Goal: Information Seeking & Learning: Find contact information

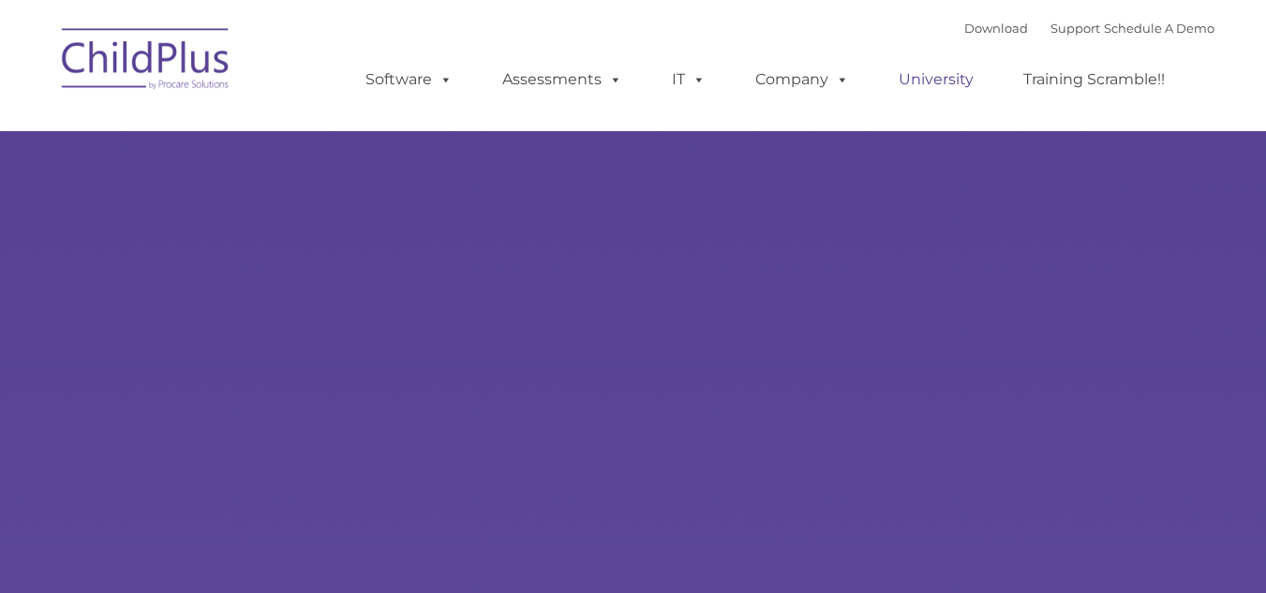
type input ""
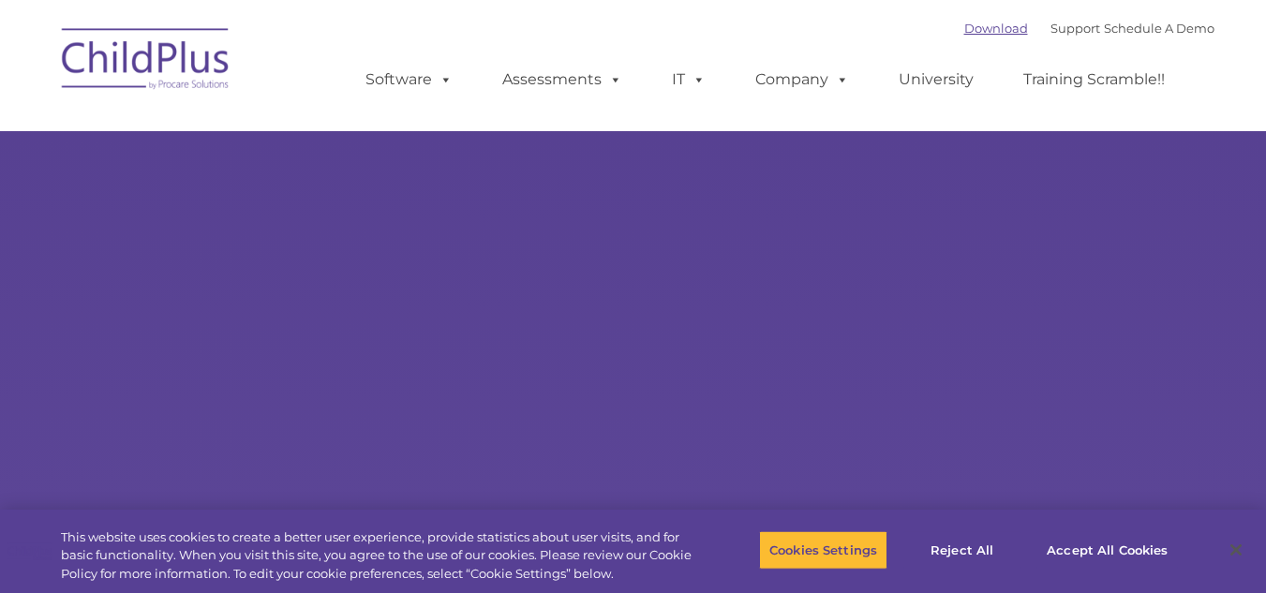
select select "MEDIUM"
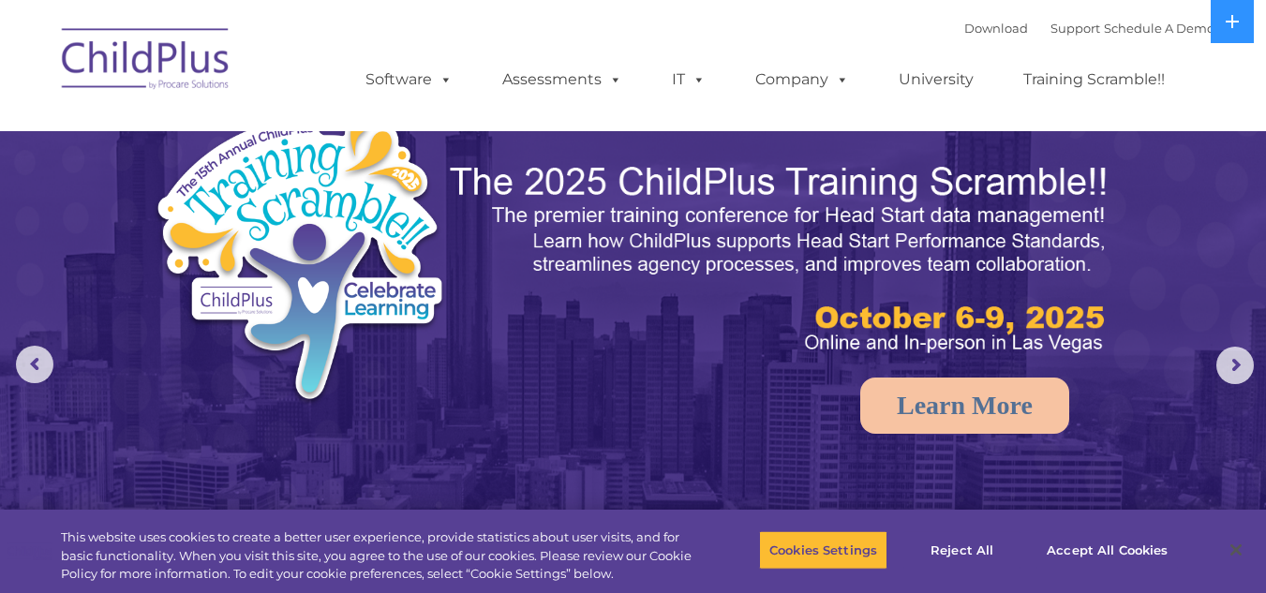
click at [1234, 110] on nav "Download Support | Schedule A Demo  MENU MENU Software ChildPlus: The original…" at bounding box center [633, 65] width 1266 height 131
click at [1056, 37] on div "Download Support | Schedule A Demo " at bounding box center [1089, 28] width 250 height 28
click at [1057, 27] on link "Support" at bounding box center [1075, 28] width 50 height 15
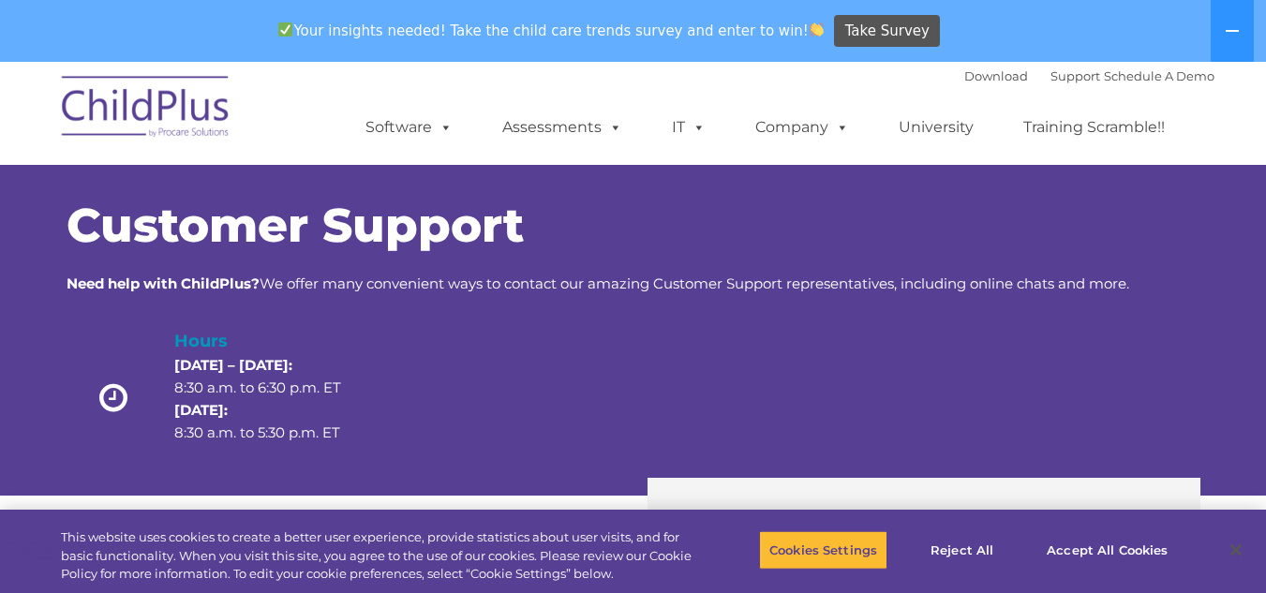
click at [964, 85] on div "Download Support | Schedule A Demo " at bounding box center [1089, 76] width 250 height 28
click at [1237, 36] on icon at bounding box center [1232, 30] width 15 height 15
